Goal: Task Accomplishment & Management: Use online tool/utility

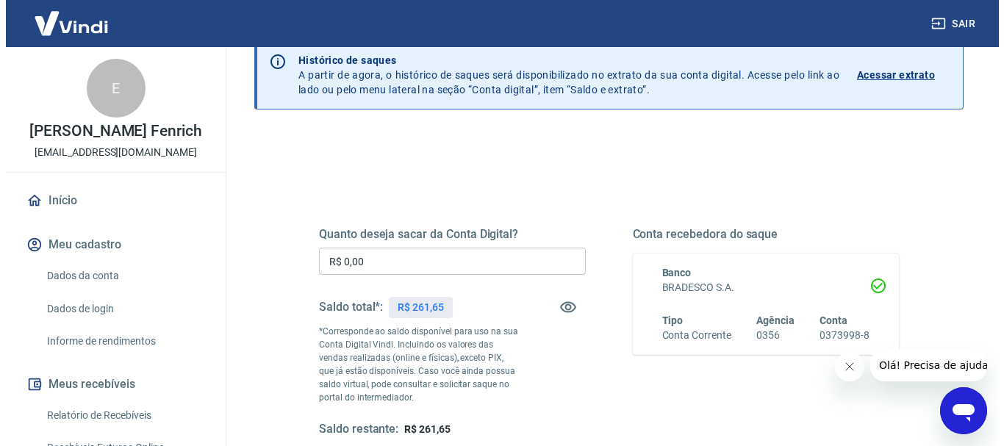
scroll to position [147, 0]
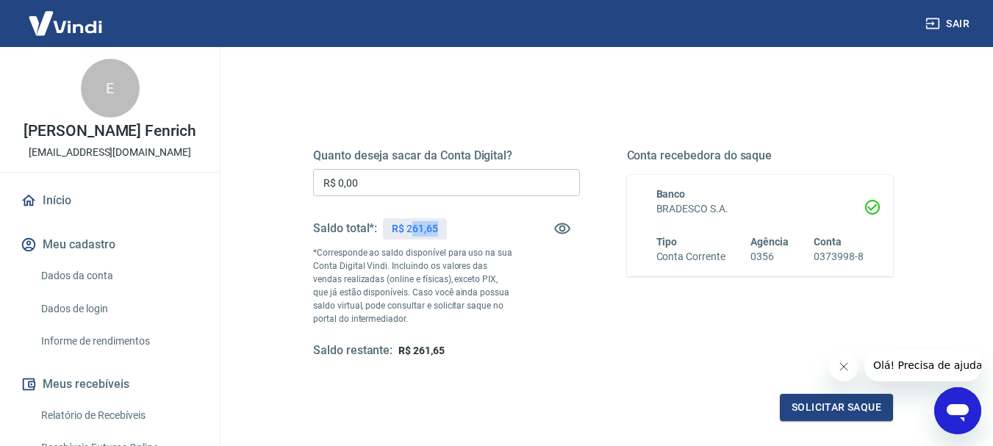
drag, startPoint x: 410, startPoint y: 231, endPoint x: 457, endPoint y: 225, distance: 47.4
click at [457, 225] on div "Saldo total*: R$ 261,65" at bounding box center [446, 228] width 267 height 35
click at [440, 226] on div "R$ 261,65" at bounding box center [415, 228] width 64 height 21
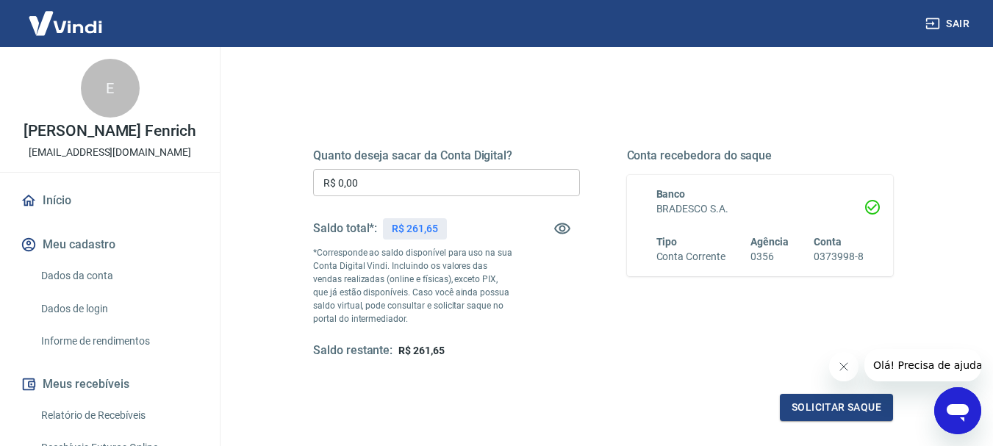
click at [434, 188] on input "R$ 0,00" at bounding box center [446, 182] width 267 height 27
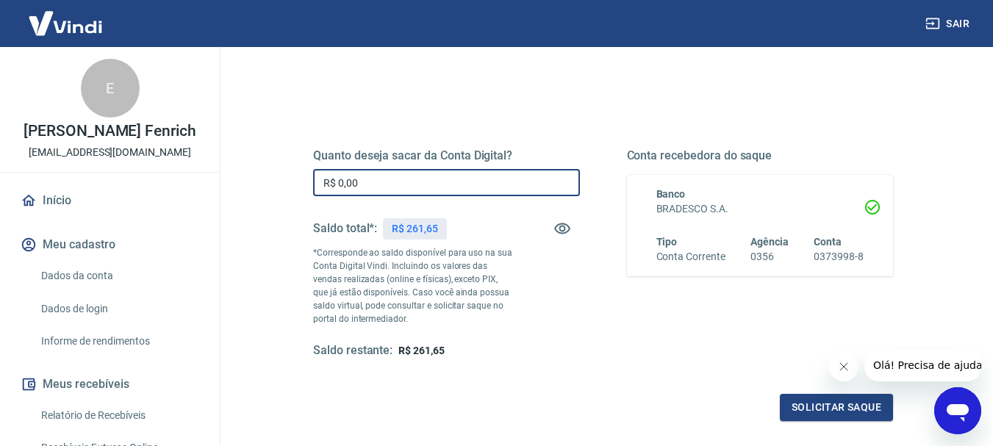
paste input "text"
paste input "261,65"
type input "R$ 261,65"
drag, startPoint x: 363, startPoint y: 189, endPoint x: 339, endPoint y: 197, distance: 25.6
click at [339, 197] on div "Quanto deseja sacar da Conta Digital? R$ 261,65 ​ Saldo total*: R$ 261,65 *Corr…" at bounding box center [446, 254] width 267 height 210
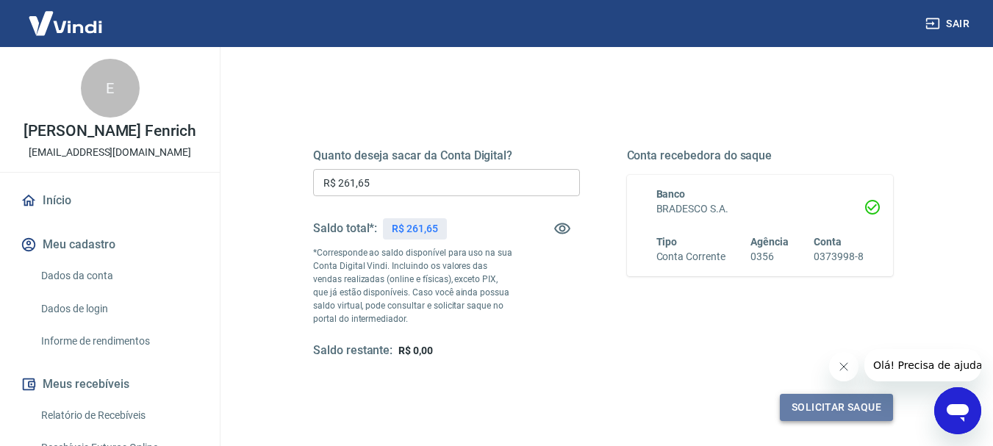
click at [834, 414] on button "Solicitar saque" at bounding box center [836, 407] width 113 height 27
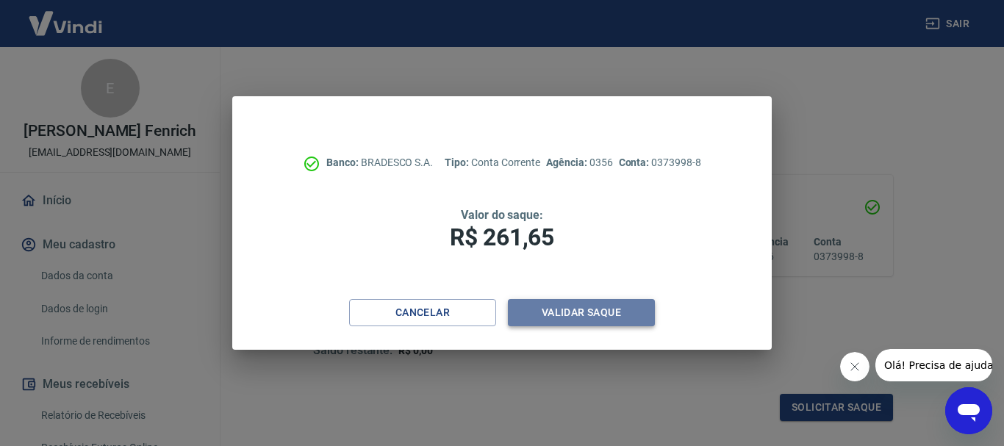
click at [572, 315] on button "Validar saque" at bounding box center [581, 312] width 147 height 27
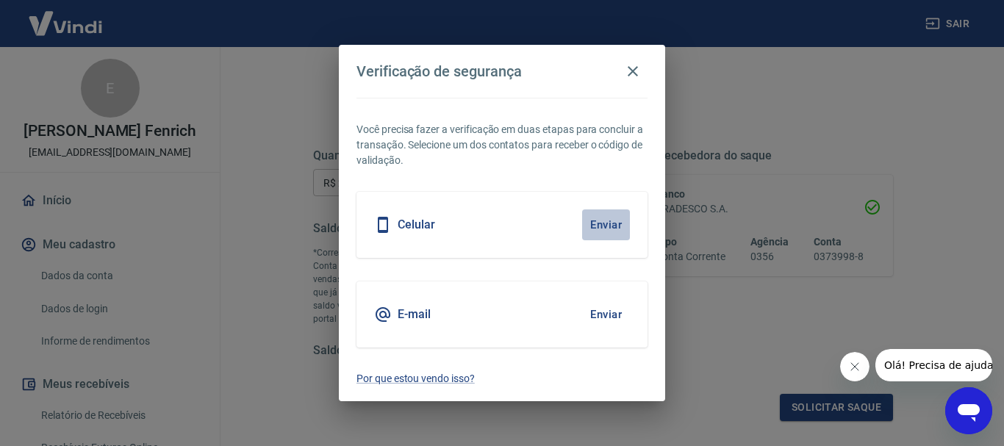
click at [609, 229] on button "Enviar" at bounding box center [606, 225] width 48 height 31
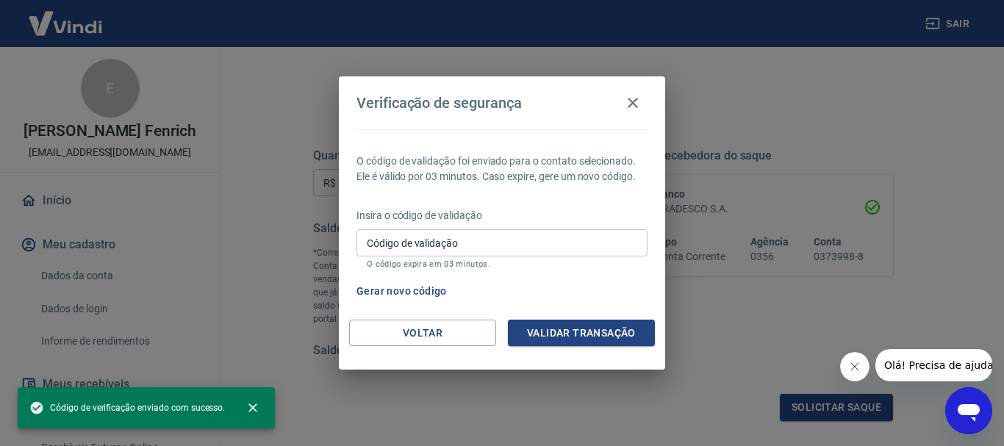
click at [479, 249] on input "Código de validação" at bounding box center [502, 242] width 291 height 27
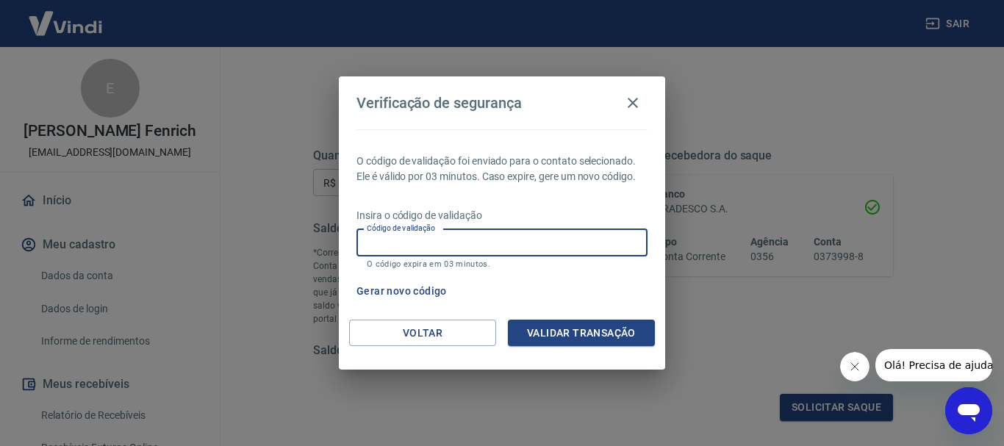
click at [507, 242] on input "Código de validação" at bounding box center [502, 242] width 291 height 27
type input "464974"
click at [585, 340] on button "Validar transação" at bounding box center [581, 333] width 147 height 27
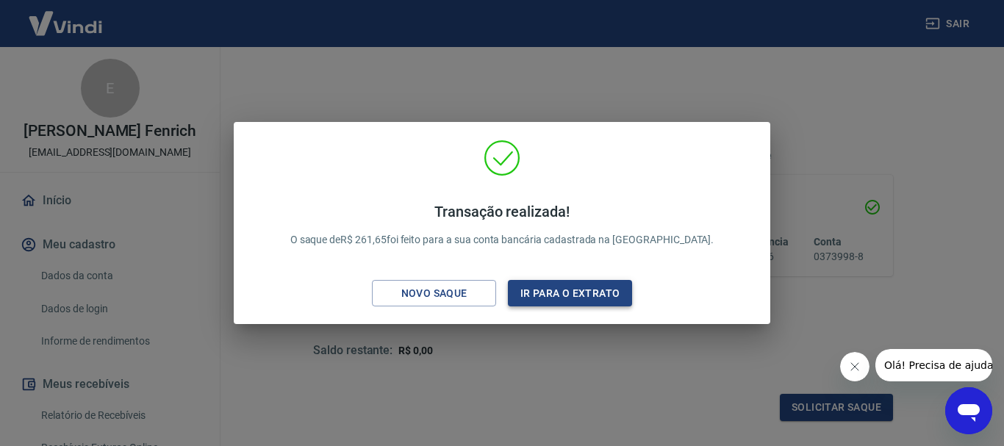
click at [533, 300] on button "Ir para o extrato" at bounding box center [570, 293] width 124 height 27
